Goal: Communication & Community: Answer question/provide support

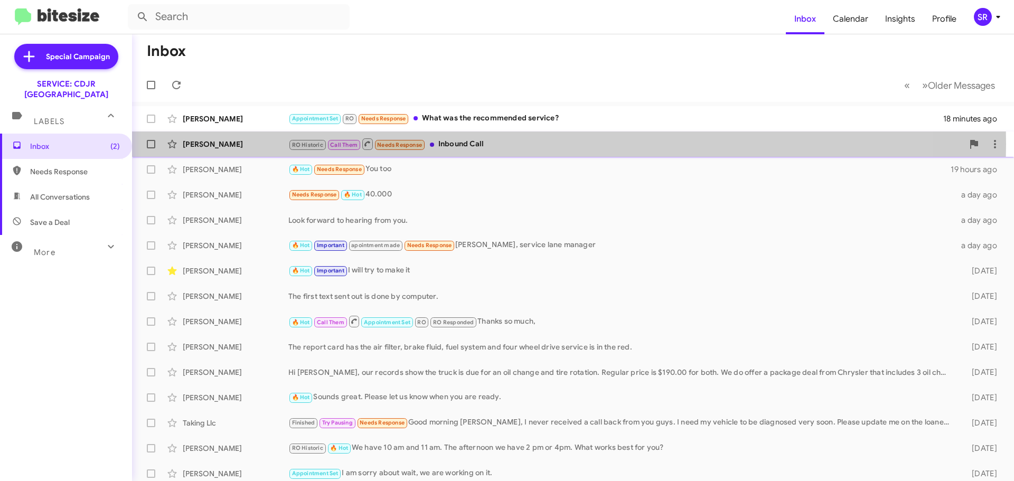
click at [500, 144] on div "RO Historic Call Them Needs Response Inbound Call" at bounding box center [625, 143] width 675 height 13
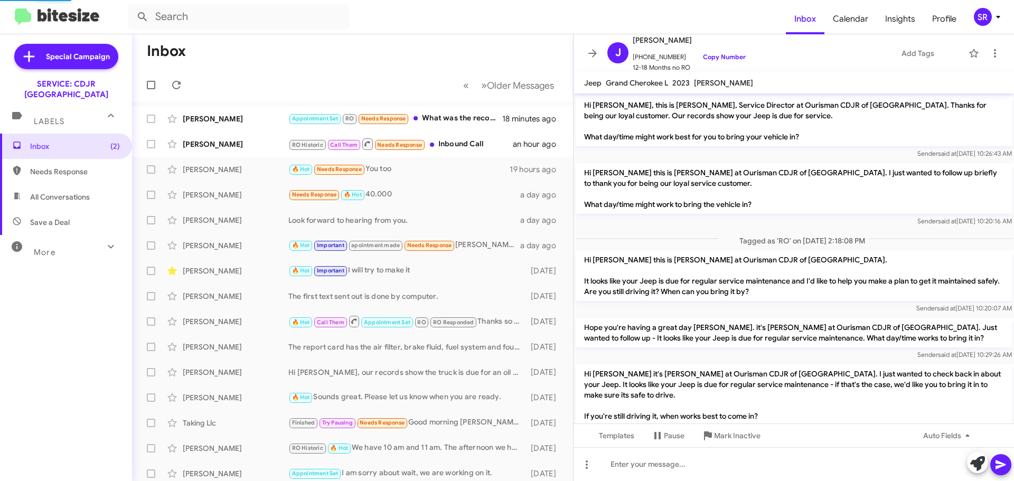
scroll to position [55, 0]
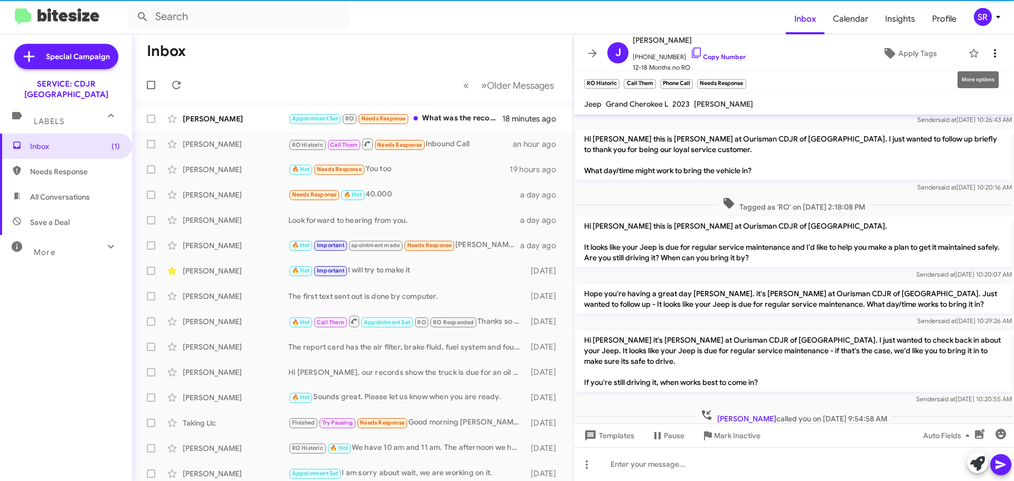
click at [994, 57] on icon at bounding box center [995, 53] width 2 height 8
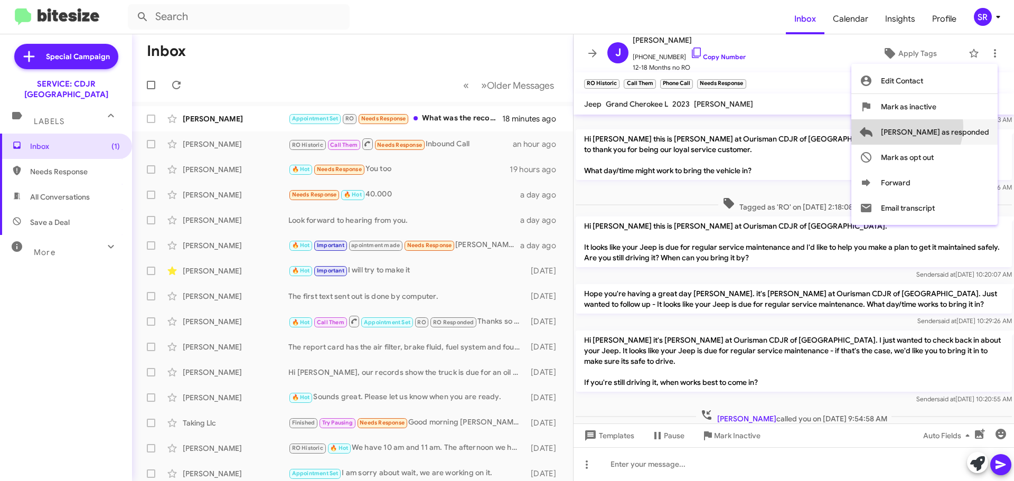
click at [949, 127] on span "[PERSON_NAME] as responded" at bounding box center [935, 131] width 108 height 25
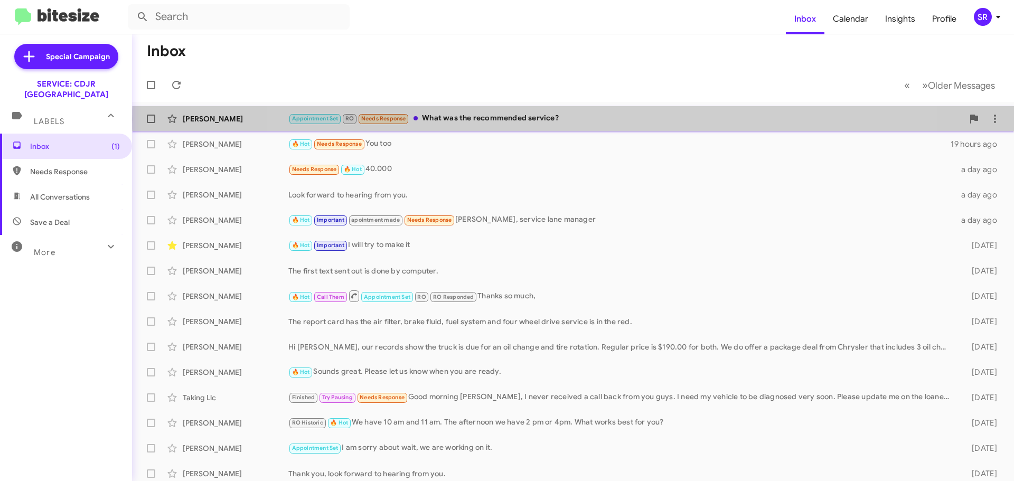
click at [586, 119] on div "Appointment Set RO Needs Response What was the recommended service?" at bounding box center [625, 119] width 675 height 12
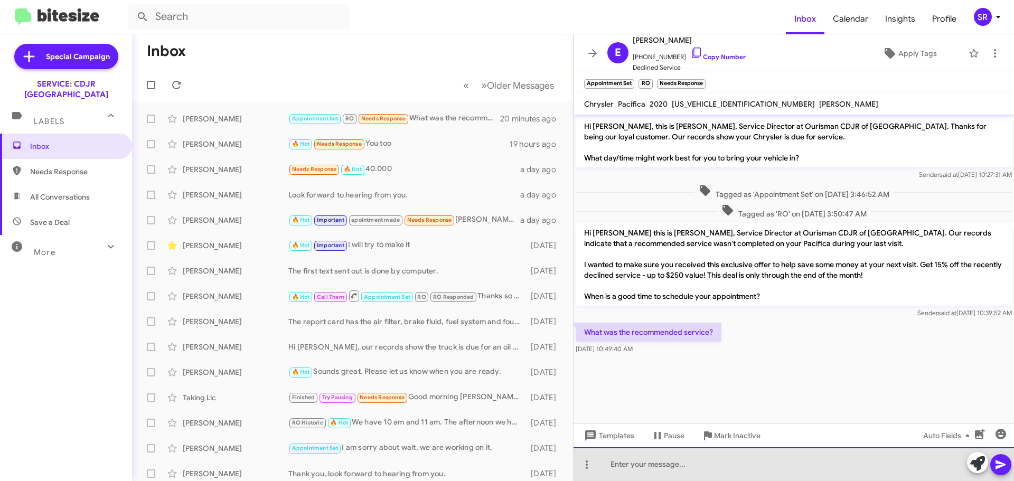
click at [632, 461] on div at bounding box center [794, 465] width 441 height 34
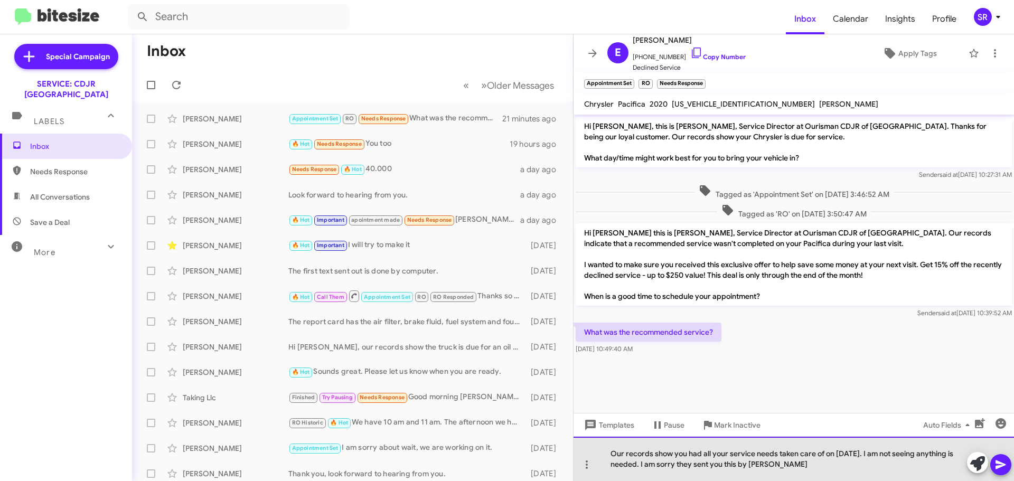
click at [761, 464] on div "Our records show you had all your service needs taken care of on [DATE]. I am n…" at bounding box center [794, 459] width 441 height 44
click at [762, 466] on div "Our records show you had all your service needs taken care of on [DATE]. I am n…" at bounding box center [794, 459] width 441 height 44
click at [772, 470] on div "Our records show you had all your service needs taken care of on [DATE]. I am n…" at bounding box center [794, 459] width 441 height 44
click at [776, 470] on div "Our records show you had all your service needs taken care of on [DATE]. I am n…" at bounding box center [794, 459] width 441 height 44
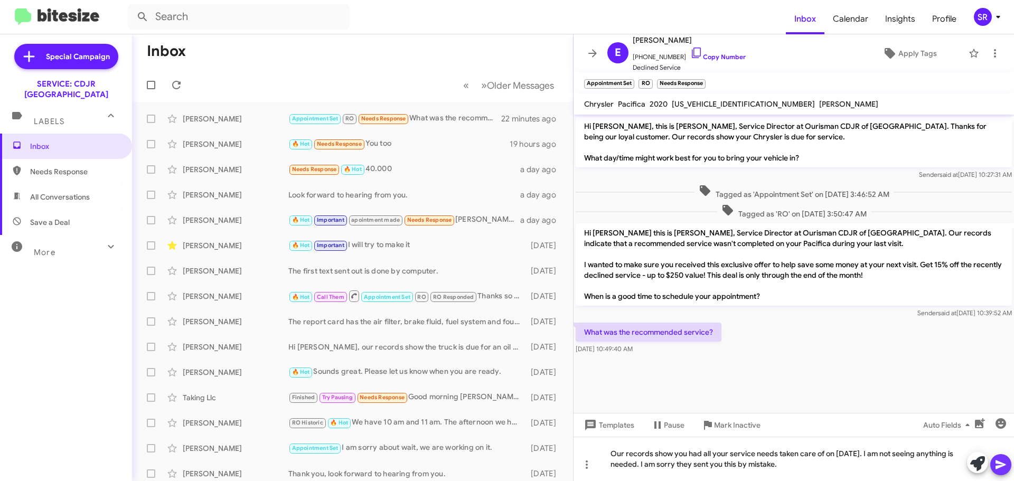
click at [994, 467] on button at bounding box center [1001, 464] width 21 height 21
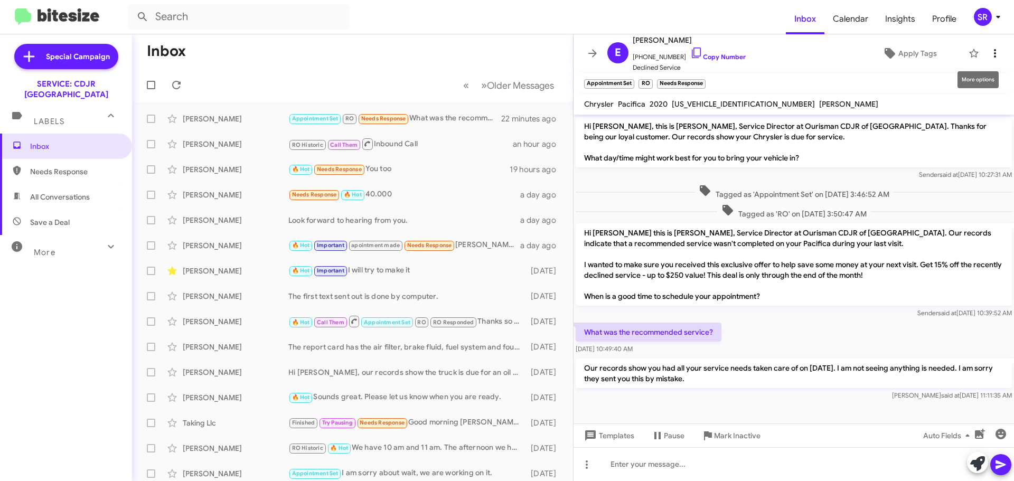
click at [989, 52] on icon at bounding box center [995, 53] width 13 height 13
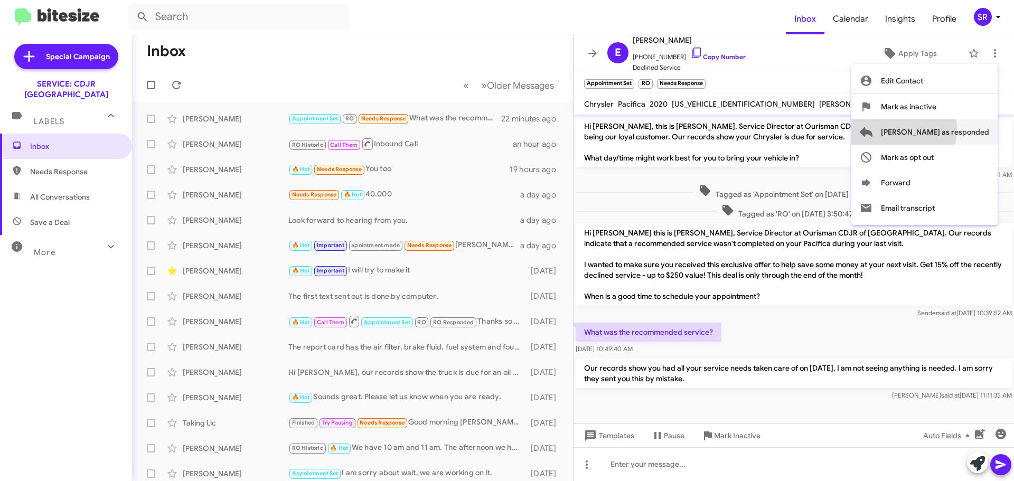
click at [928, 129] on span "[PERSON_NAME] as responded" at bounding box center [935, 131] width 108 height 25
